Goal: Task Accomplishment & Management: Manage account settings

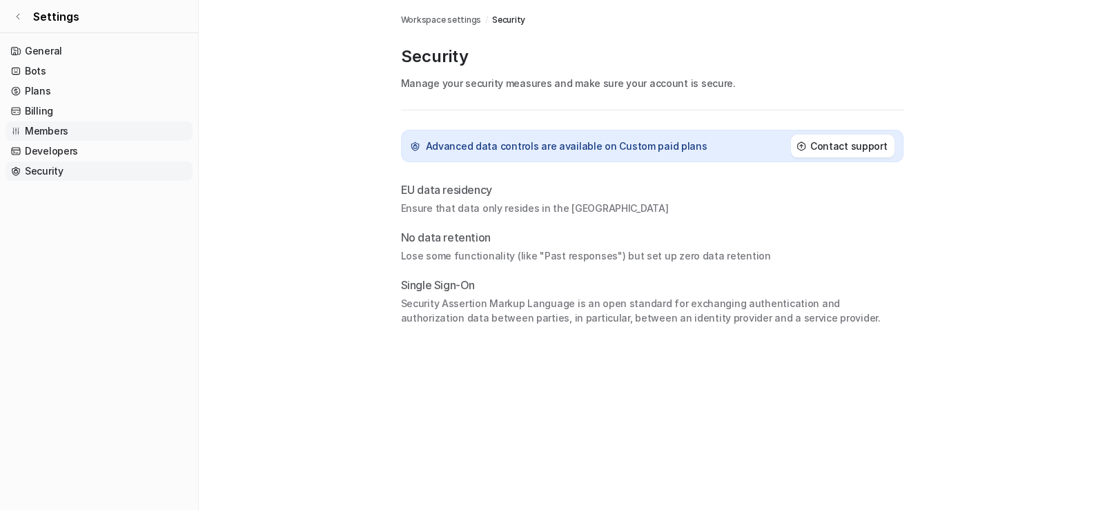
click at [46, 132] on link "Members" at bounding box center [99, 130] width 187 height 19
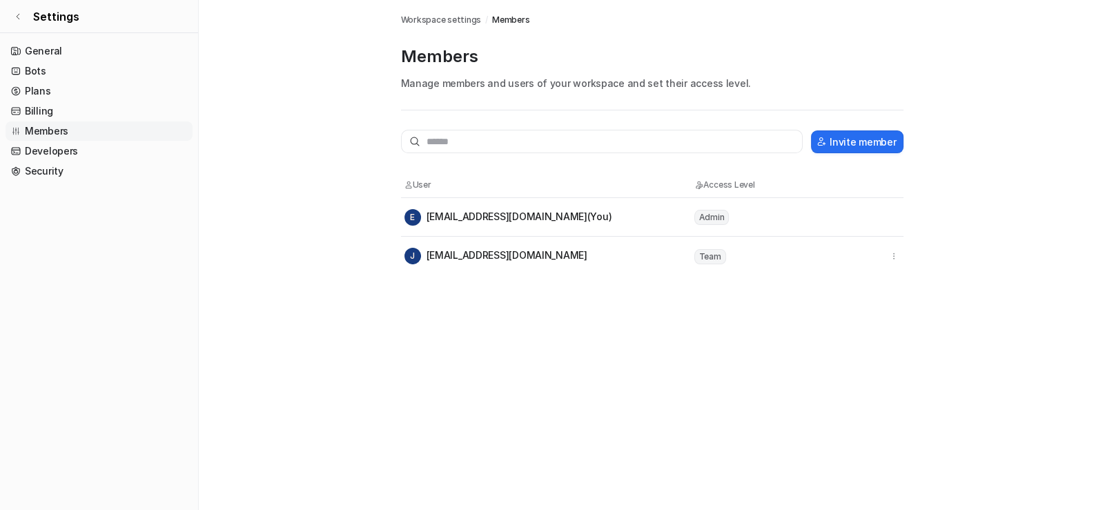
click at [440, 254] on div "J [EMAIL_ADDRESS][DOMAIN_NAME]" at bounding box center [495, 256] width 183 height 17
click at [411, 255] on span "J" at bounding box center [412, 256] width 17 height 17
click at [707, 258] on span "Team" at bounding box center [710, 256] width 32 height 15
click at [31, 70] on link "Bots" at bounding box center [99, 70] width 187 height 19
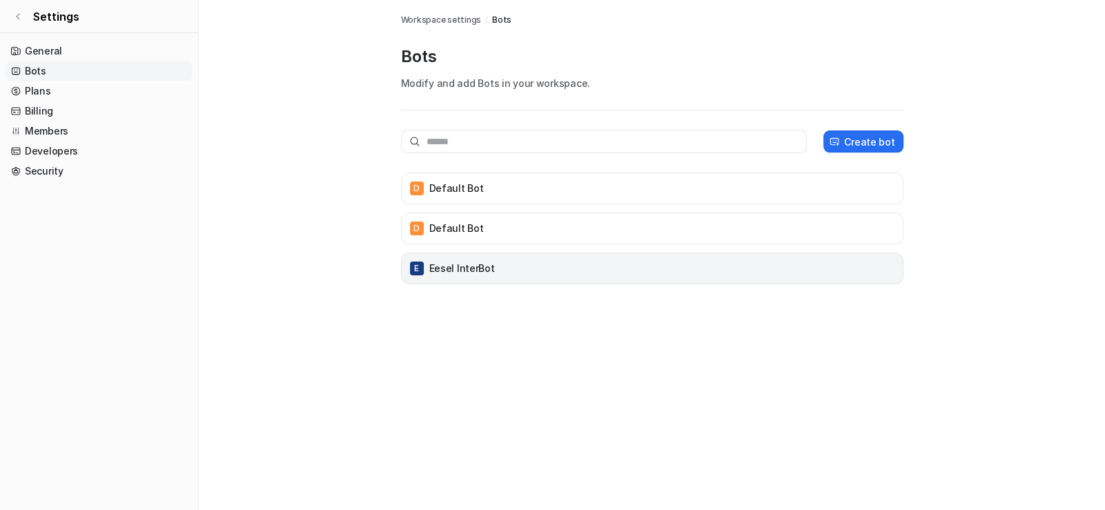
click at [462, 271] on p "Eesel InterBot" at bounding box center [462, 269] width 66 height 14
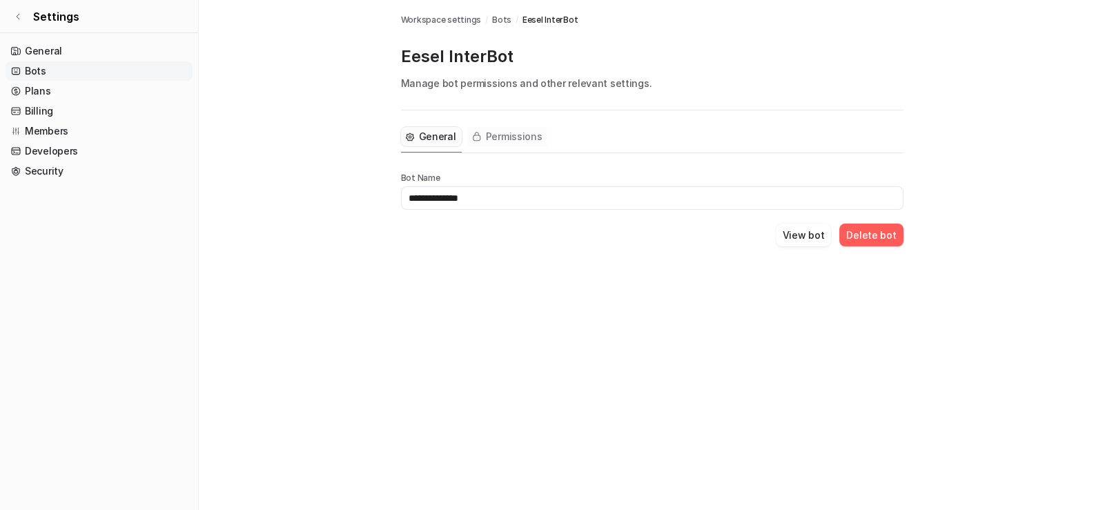
click at [498, 130] on span "Permissions" at bounding box center [514, 137] width 57 height 14
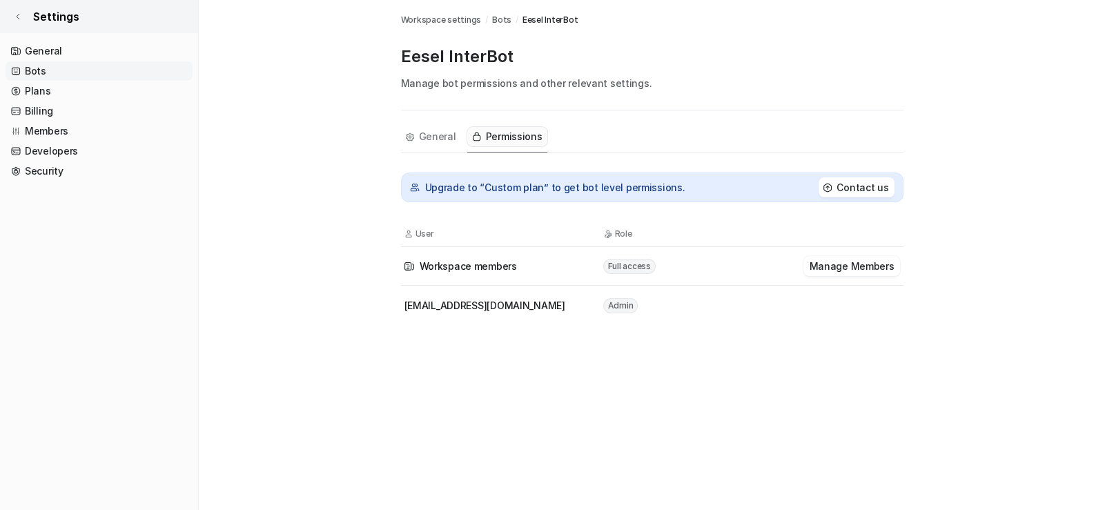
click at [14, 10] on link "Settings" at bounding box center [99, 16] width 198 height 33
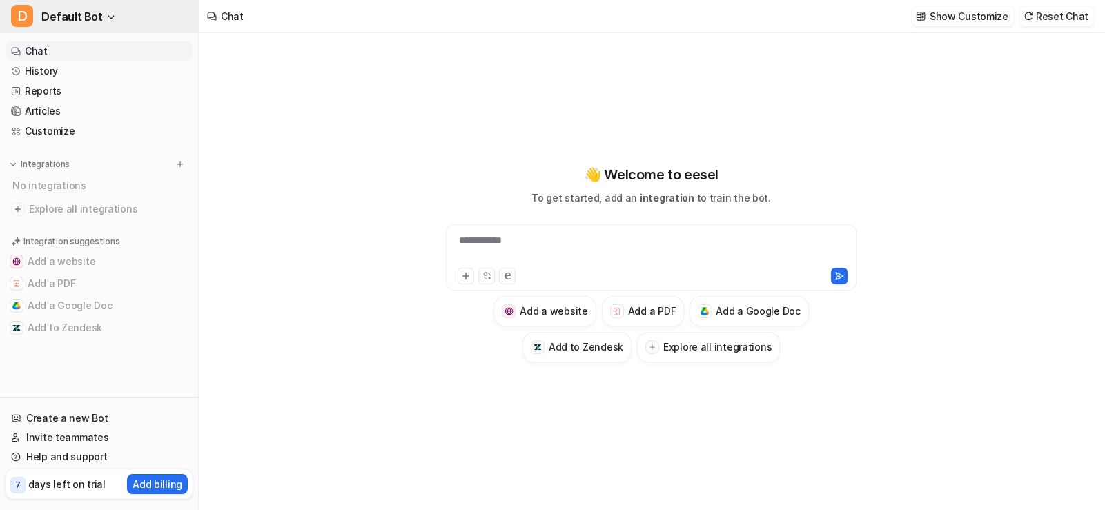
click at [66, 13] on span "Default Bot" at bounding box center [71, 16] width 61 height 19
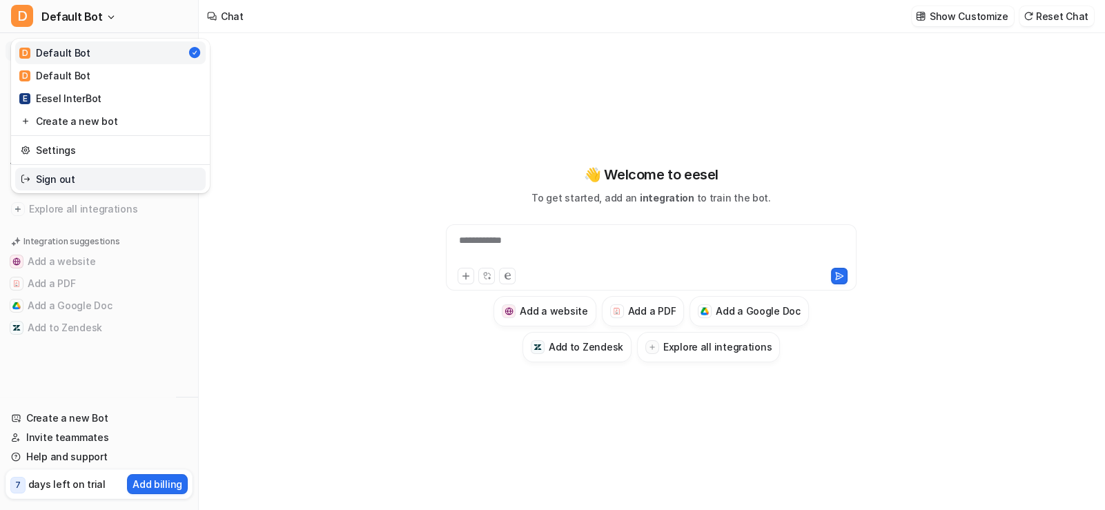
click at [71, 175] on link "Sign out" at bounding box center [110, 179] width 190 height 23
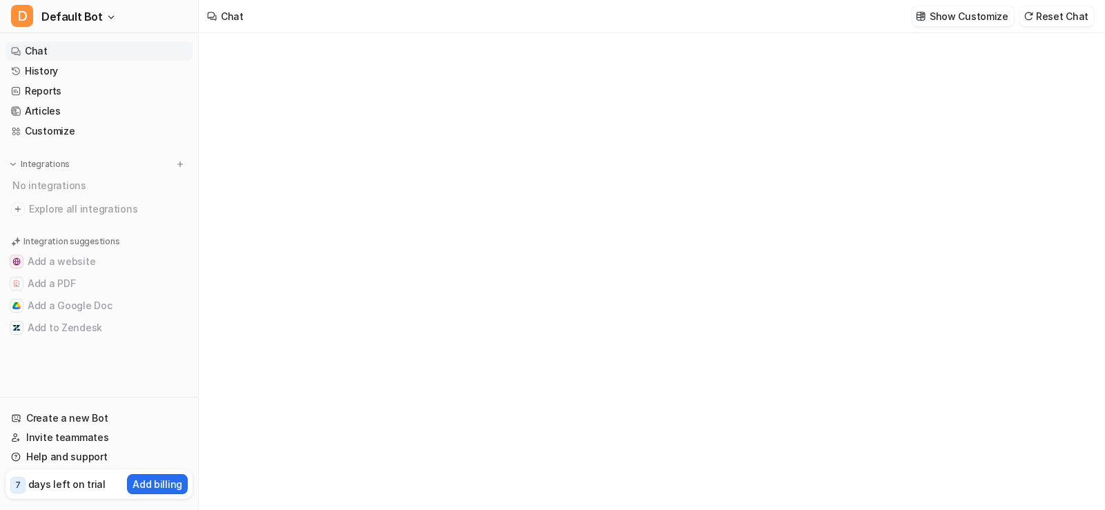
type textarea "**********"
